Goal: Navigation & Orientation: Understand site structure

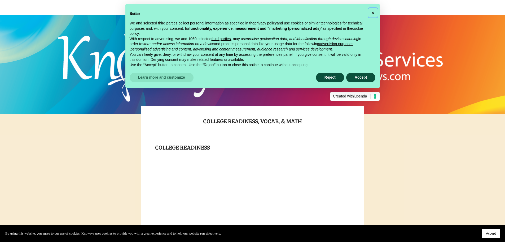
click at [372, 12] on span "×" at bounding box center [372, 13] width 3 height 6
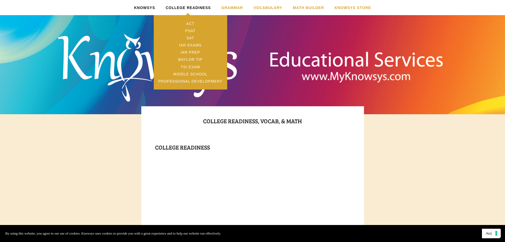
click at [195, 7] on link "College Readiness" at bounding box center [188, 7] width 45 height 15
click at [189, 40] on link "SAT" at bounding box center [190, 37] width 73 height 7
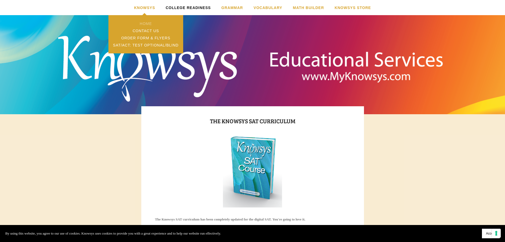
click at [147, 25] on link "Home" at bounding box center [145, 23] width 75 height 7
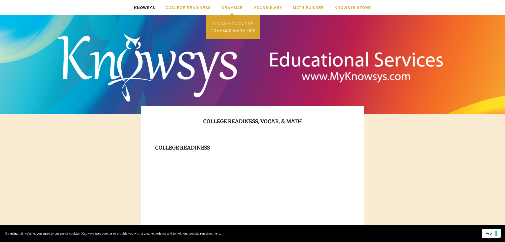
click at [238, 23] on link "Grammar Course" at bounding box center [233, 23] width 54 height 7
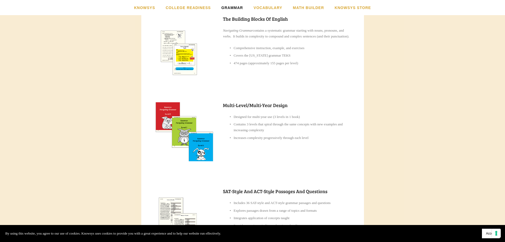
scroll to position [81, 0]
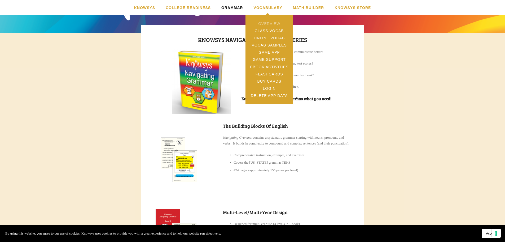
click at [266, 23] on link "Overview" at bounding box center [270, 23] width 48 height 7
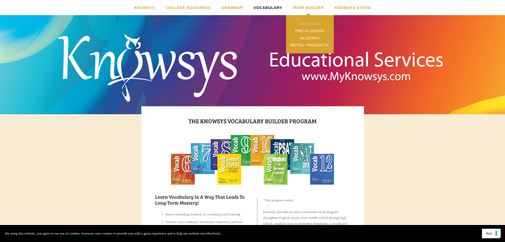
click at [303, 24] on link "Overview" at bounding box center [310, 23] width 48 height 7
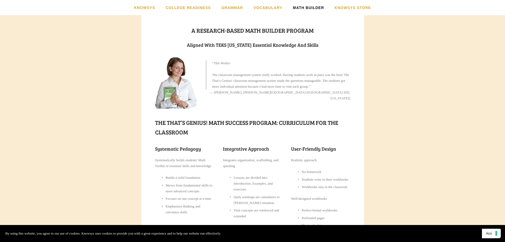
scroll to position [99, 0]
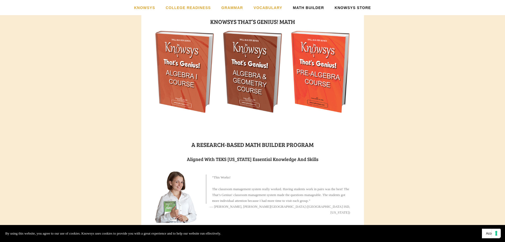
click at [346, 8] on link "Knowsys Store" at bounding box center [353, 7] width 36 height 15
